Goal: Book appointment/travel/reservation

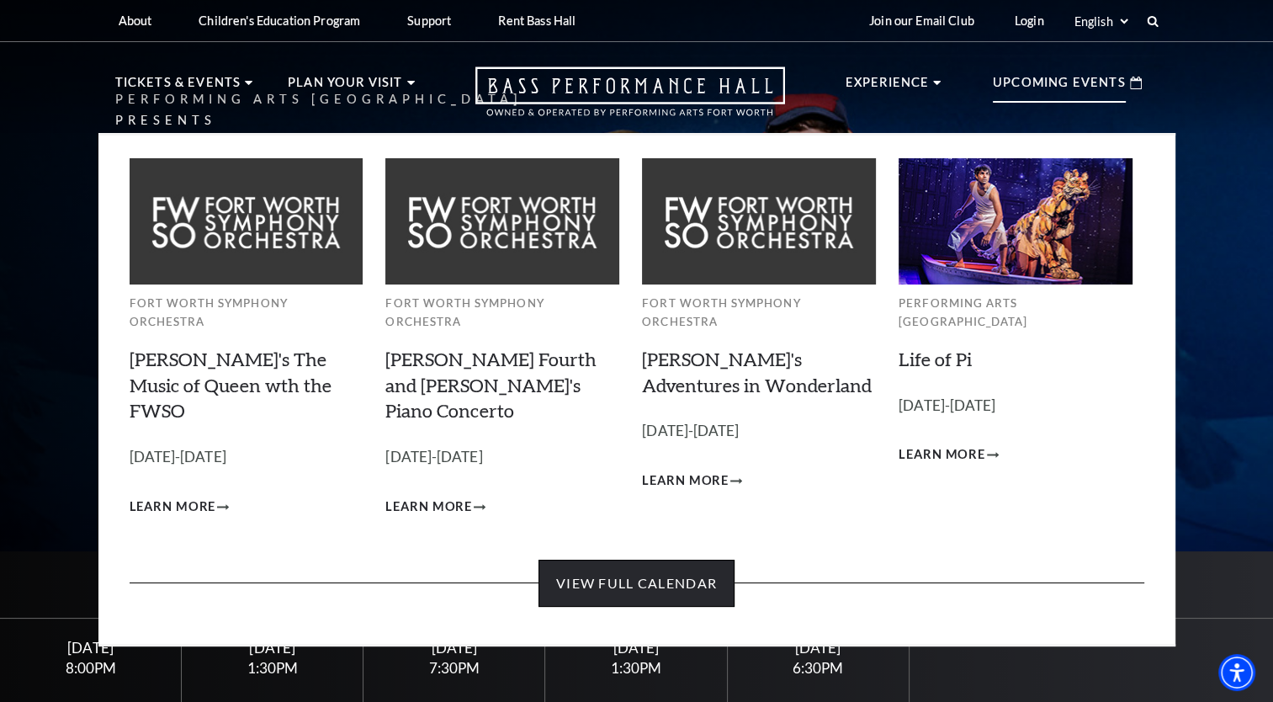
click at [618, 560] on link "View Full Calendar" at bounding box center [637, 583] width 196 height 47
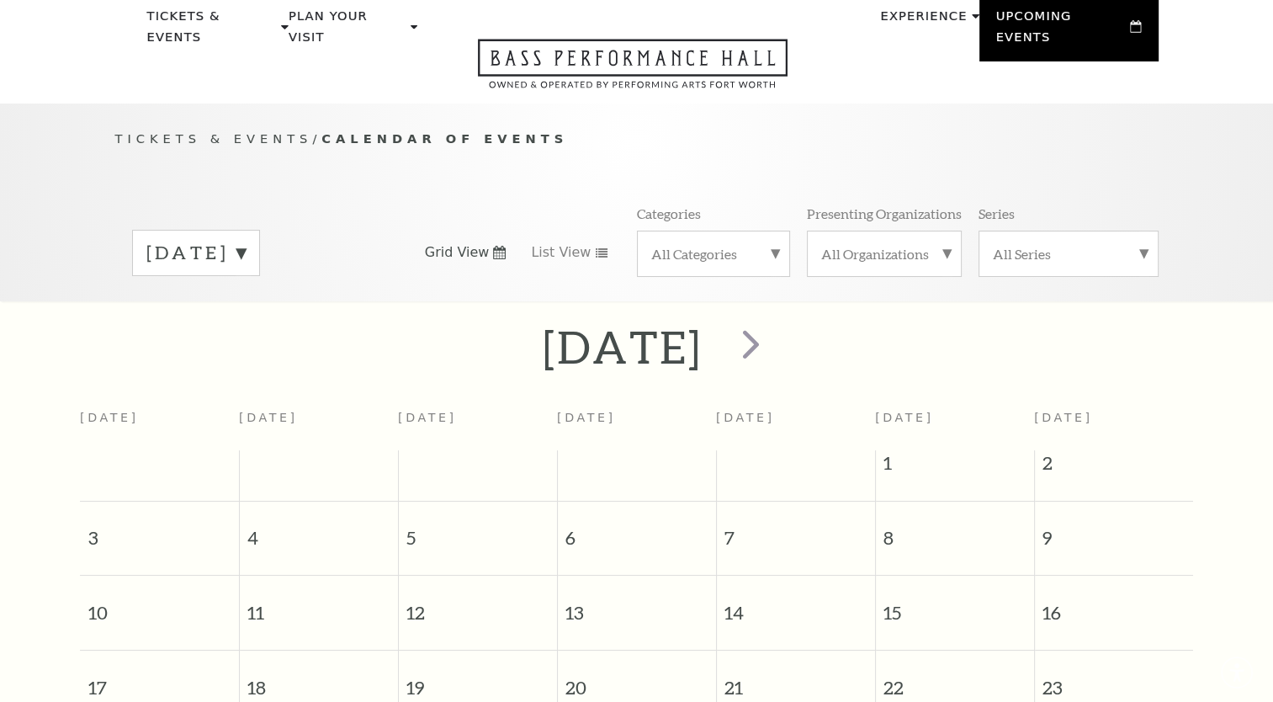
scroll to position [148, 0]
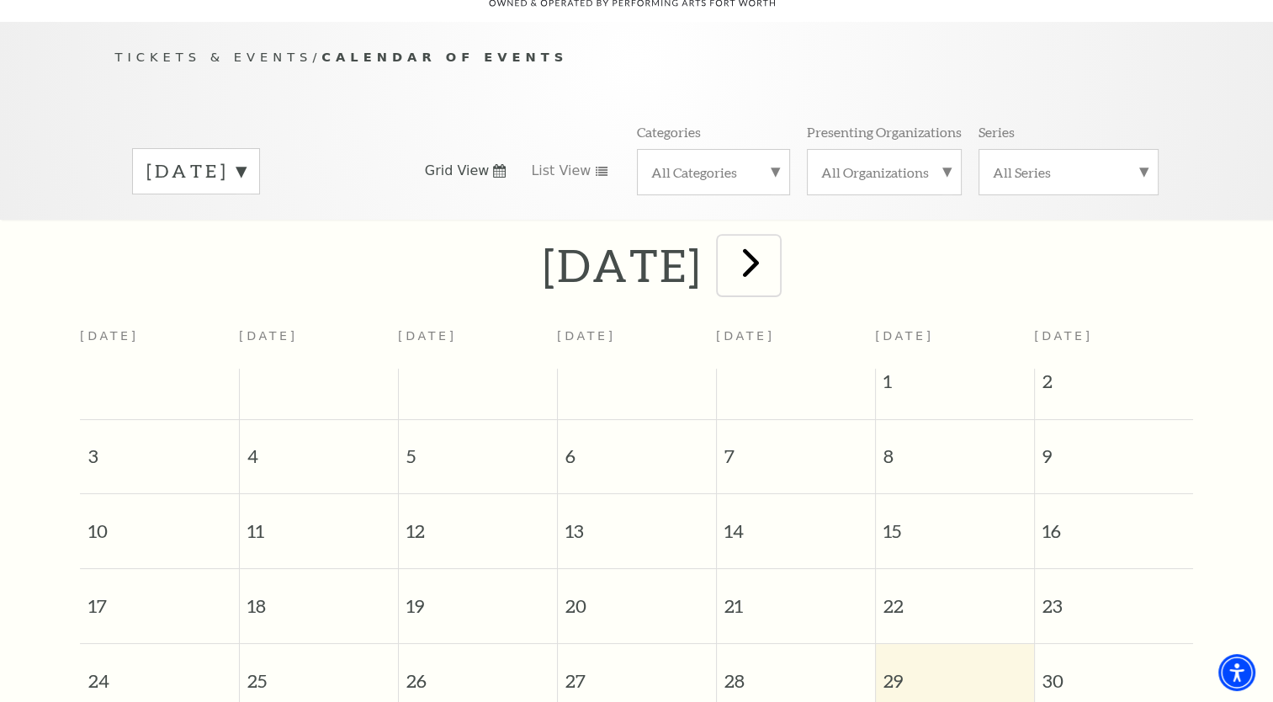
click at [775, 238] on span "next" at bounding box center [751, 262] width 48 height 48
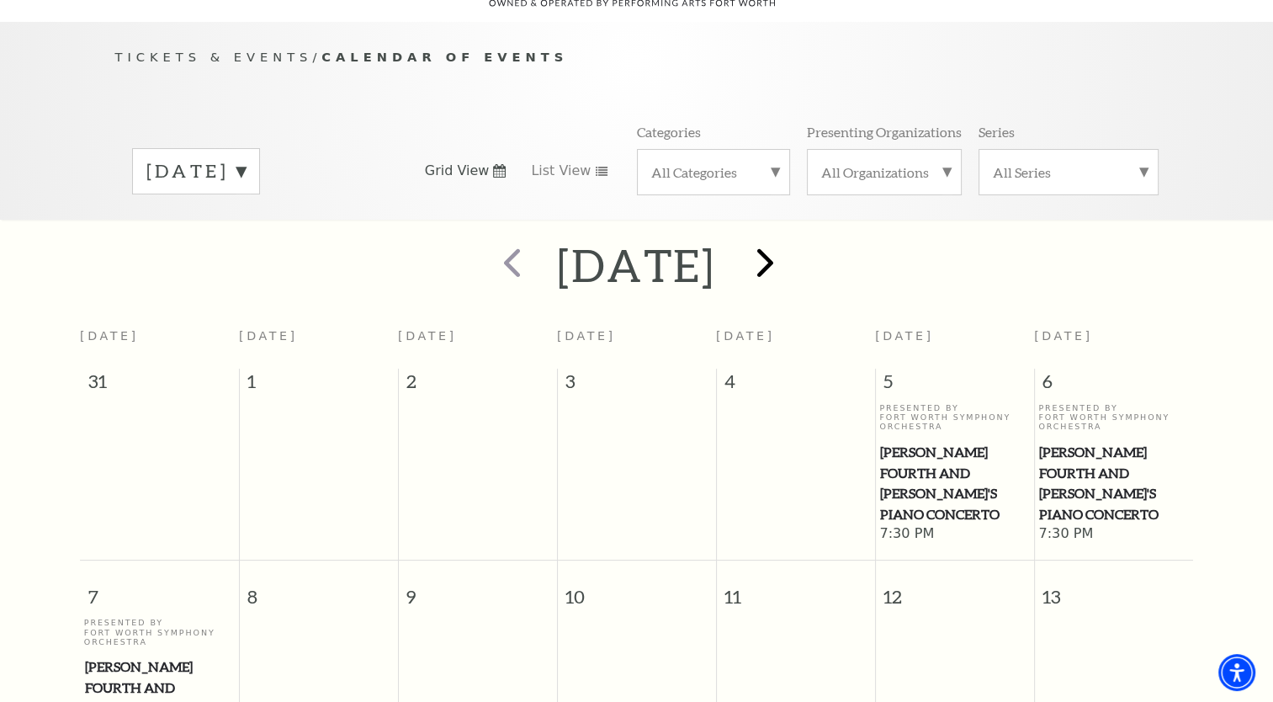
click at [809, 237] on div at bounding box center [762, 266] width 93 height 60
click at [789, 241] on span "next" at bounding box center [765, 262] width 48 height 48
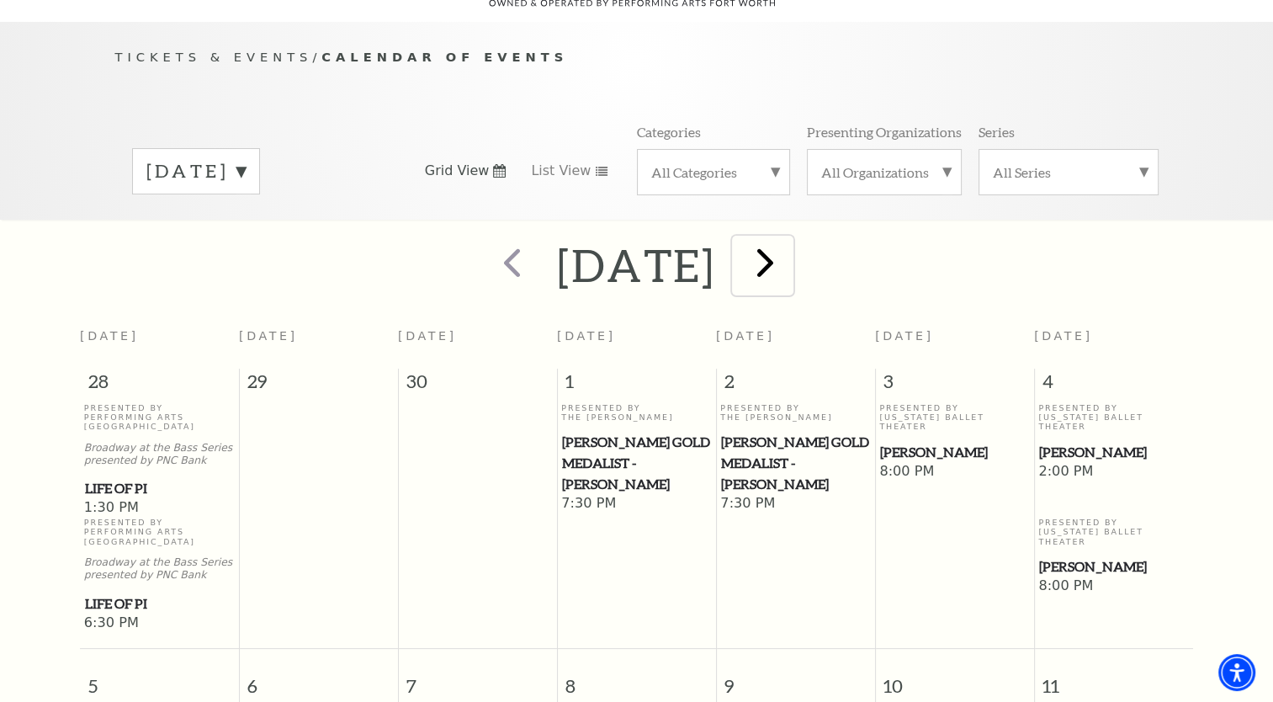
click at [789, 241] on span "next" at bounding box center [765, 262] width 48 height 48
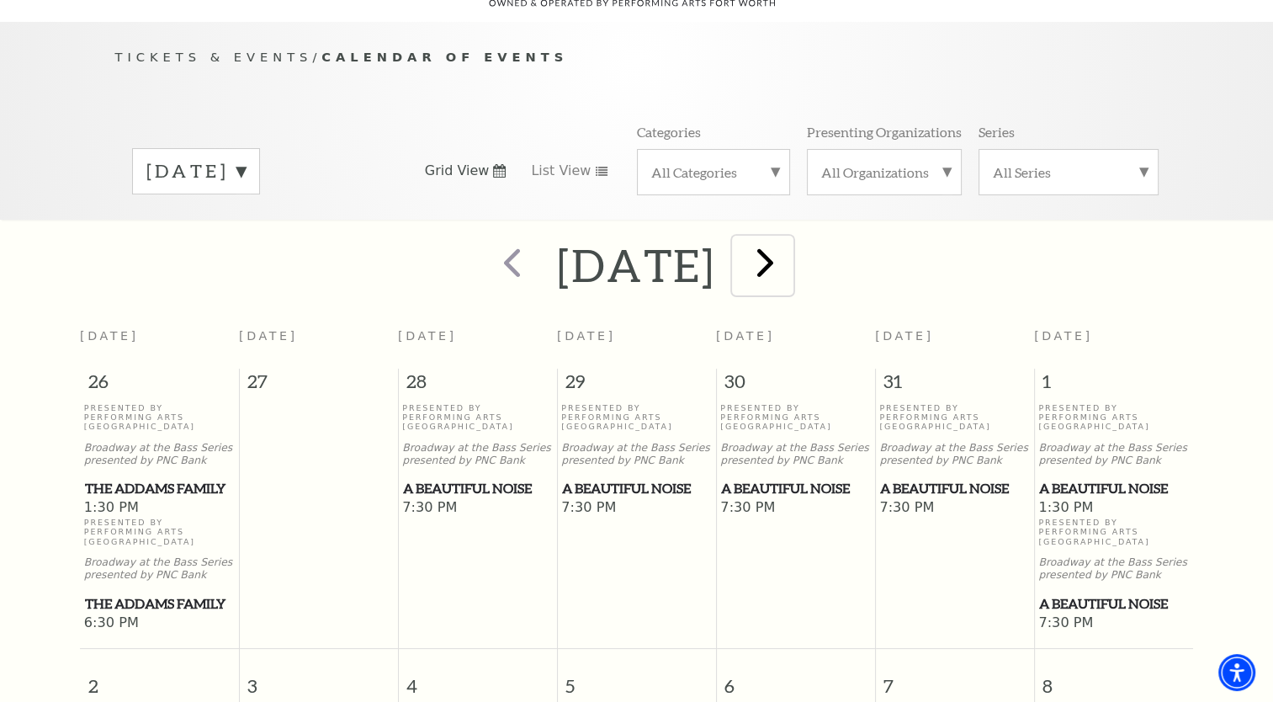
click at [789, 241] on span "next" at bounding box center [765, 262] width 48 height 48
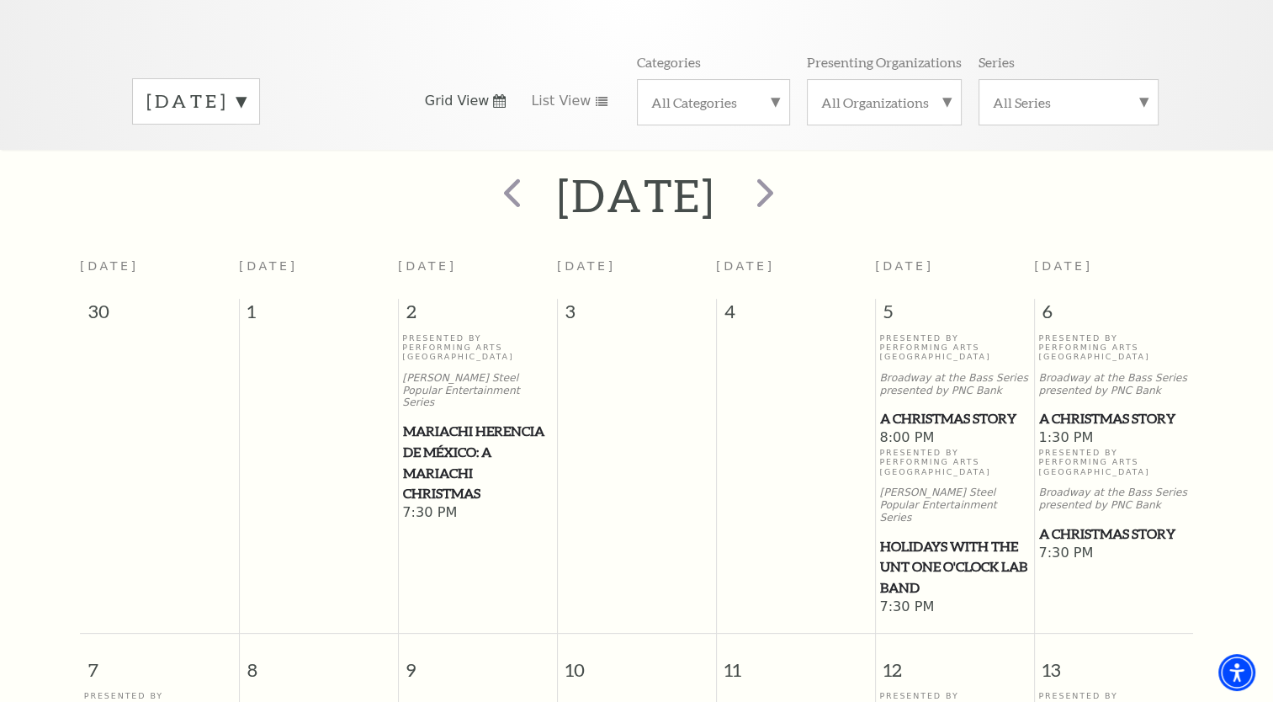
scroll to position [65, 0]
